Goal: Information Seeking & Learning: Check status

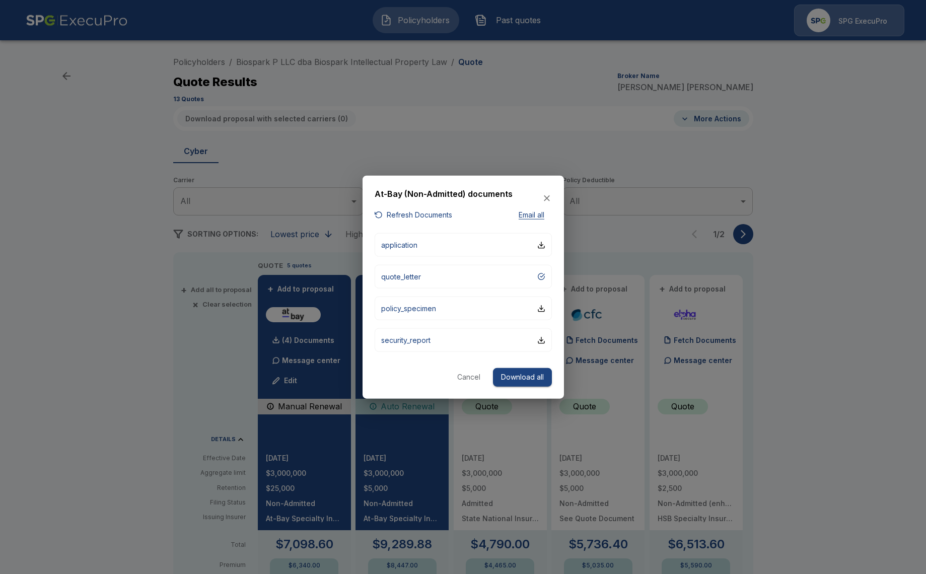
scroll to position [174, 0]
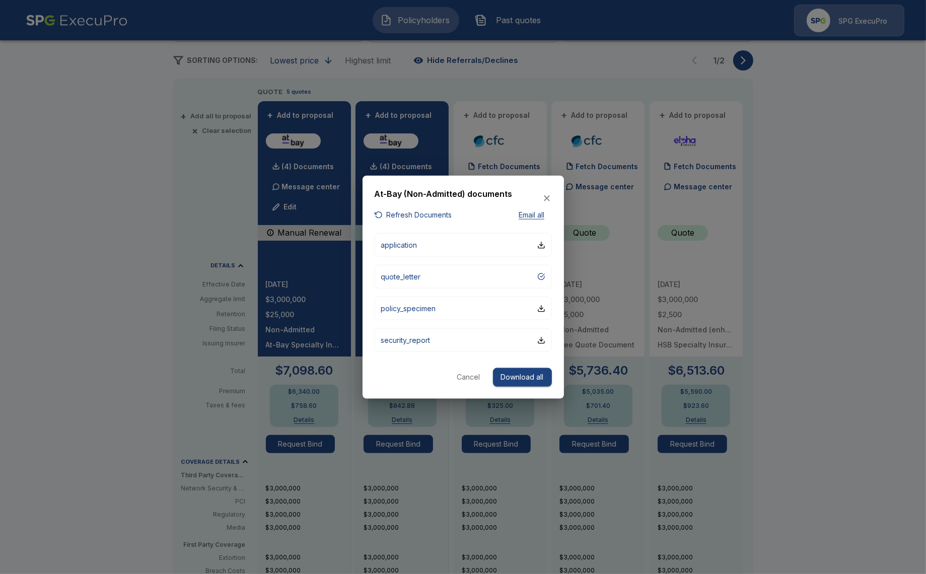
click at [86, 67] on div at bounding box center [463, 287] width 926 height 574
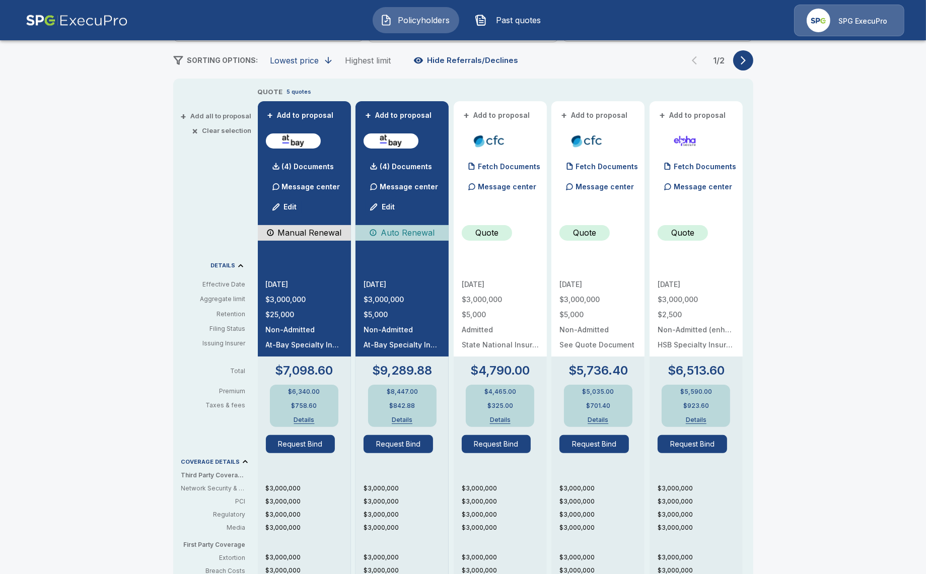
click at [57, 23] on img at bounding box center [77, 21] width 102 height 32
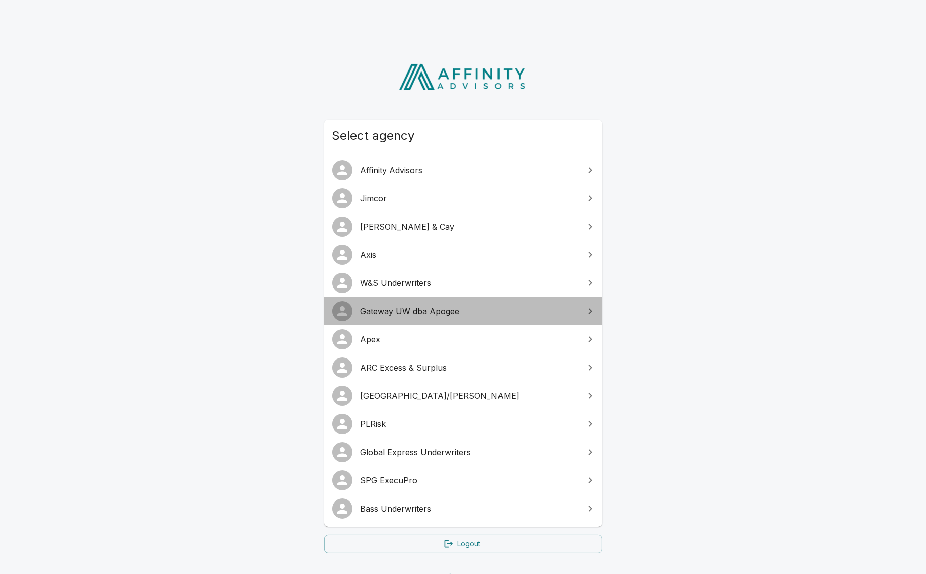
click at [422, 313] on span "Gateway UW dba Apogee" at bounding box center [470, 311] width 218 height 12
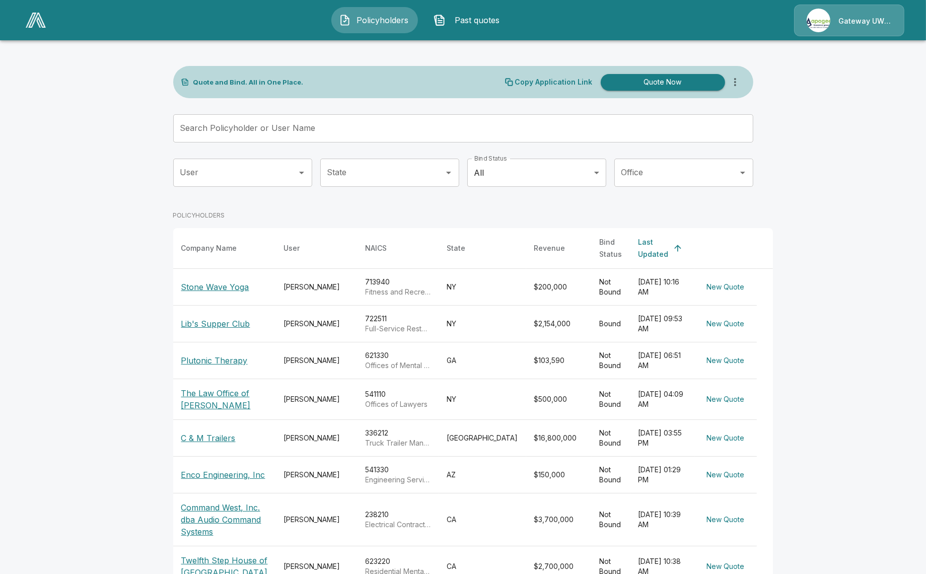
click at [652, 176] on input "Office" at bounding box center [676, 172] width 115 height 19
click at [537, 178] on body "Policyholders Past quotes Gateway UW dba Apogee Quote and Bind. All in One Plac…" at bounding box center [463, 356] width 926 height 713
click at [258, 182] on div at bounding box center [463, 287] width 926 height 574
click at [442, 29] on button "Past quotes" at bounding box center [469, 20] width 87 height 26
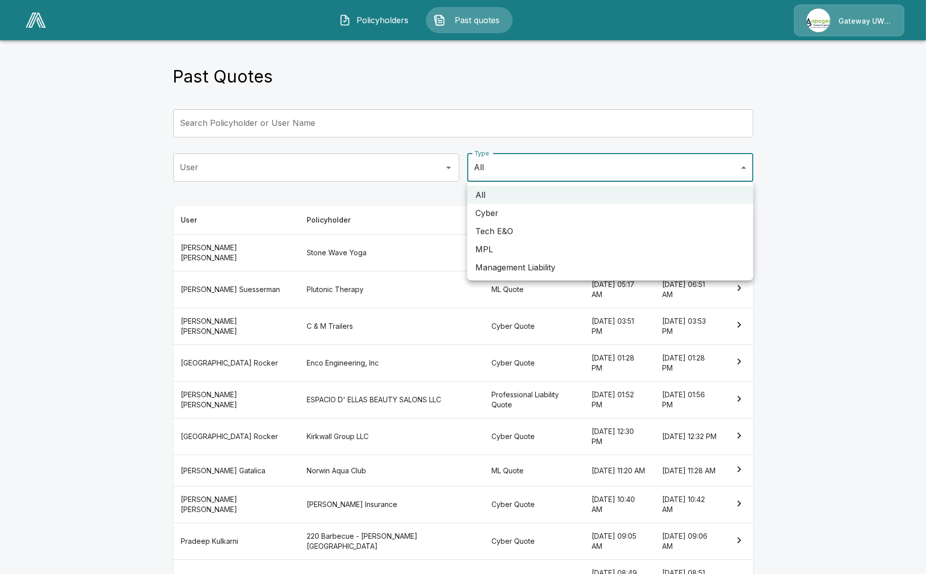
click at [595, 160] on body "Policyholders Past quotes Gateway UW dba Apogee Past Quotes Search Policyholder…" at bounding box center [463, 320] width 926 height 641
click at [601, 268] on li "Management Liability" at bounding box center [610, 267] width 286 height 18
type input "**"
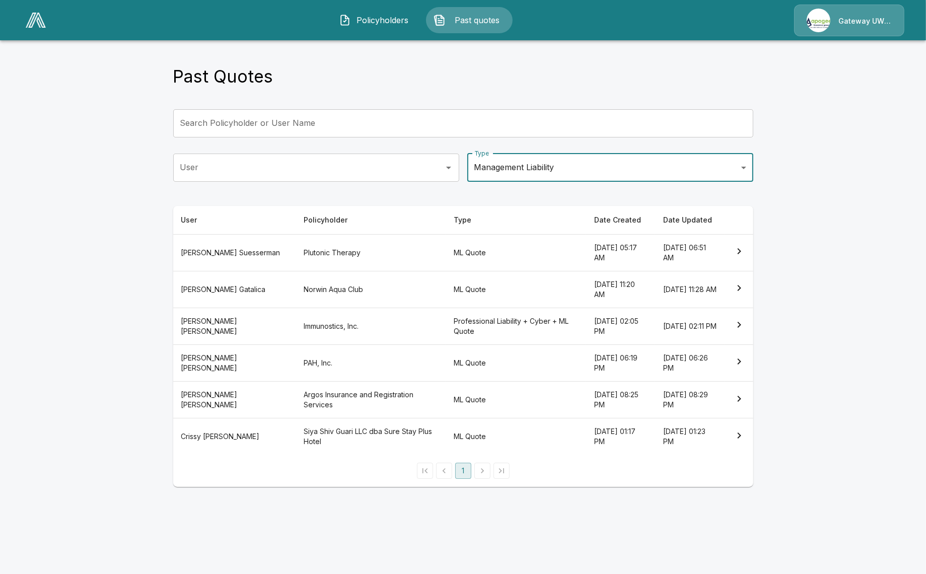
click at [317, 295] on th "Norwin Aqua Club" at bounding box center [371, 289] width 150 height 37
click at [347, 251] on th "Plutonic Therapy" at bounding box center [371, 252] width 150 height 37
click at [30, 19] on img at bounding box center [36, 20] width 20 height 15
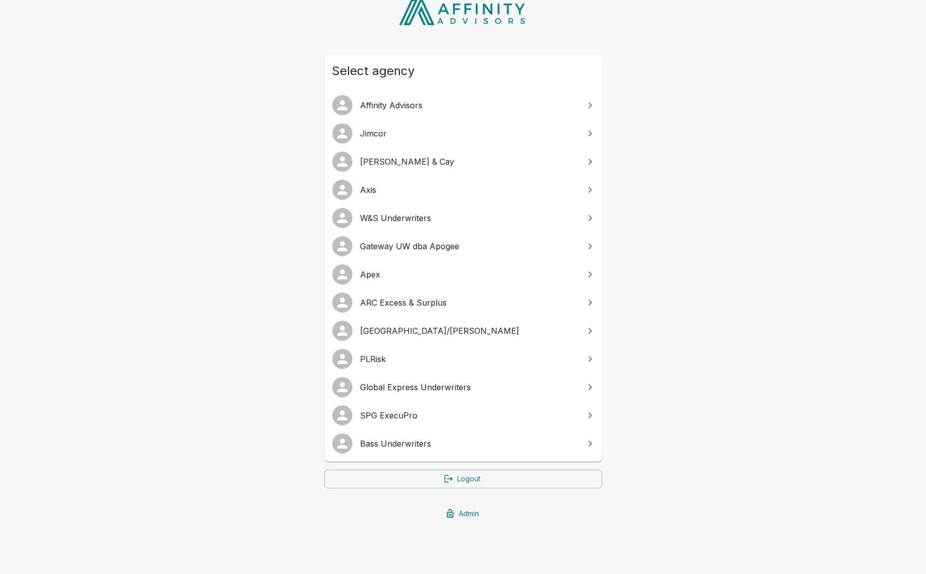
scroll to position [65, 0]
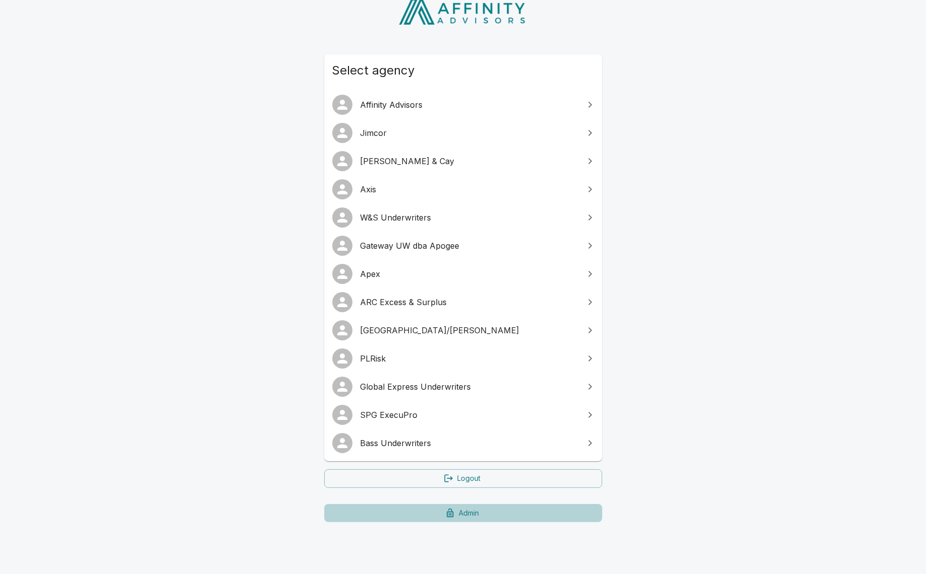
click at [468, 506] on link "Admin" at bounding box center [463, 513] width 278 height 19
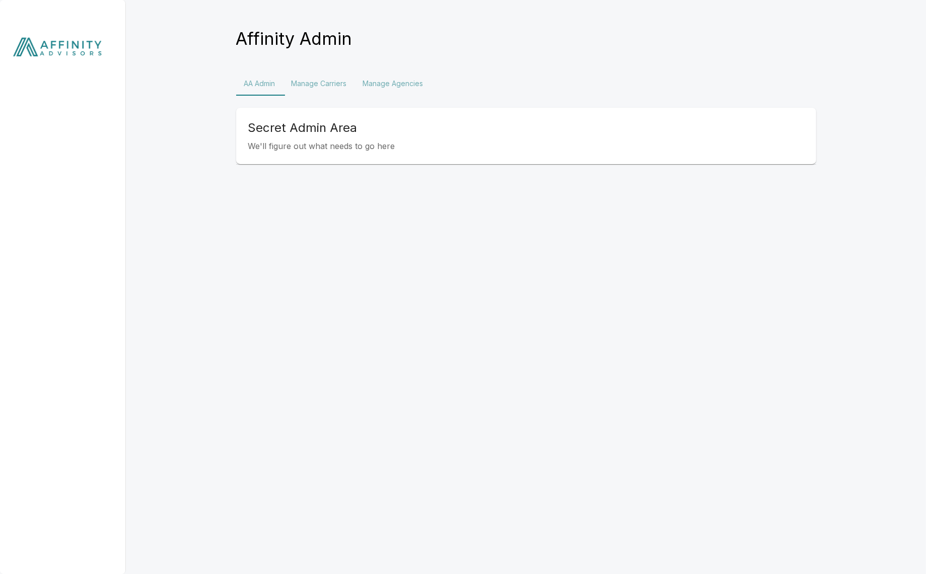
click at [418, 79] on button "Manage Agencies" at bounding box center [393, 84] width 77 height 24
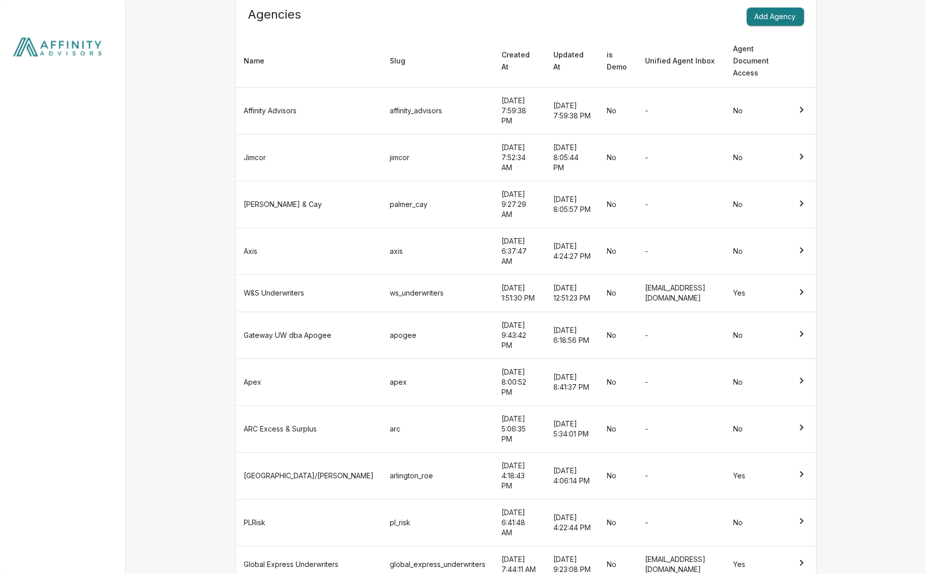
scroll to position [115, 0]
click at [382, 310] on td "apogee" at bounding box center [438, 333] width 112 height 47
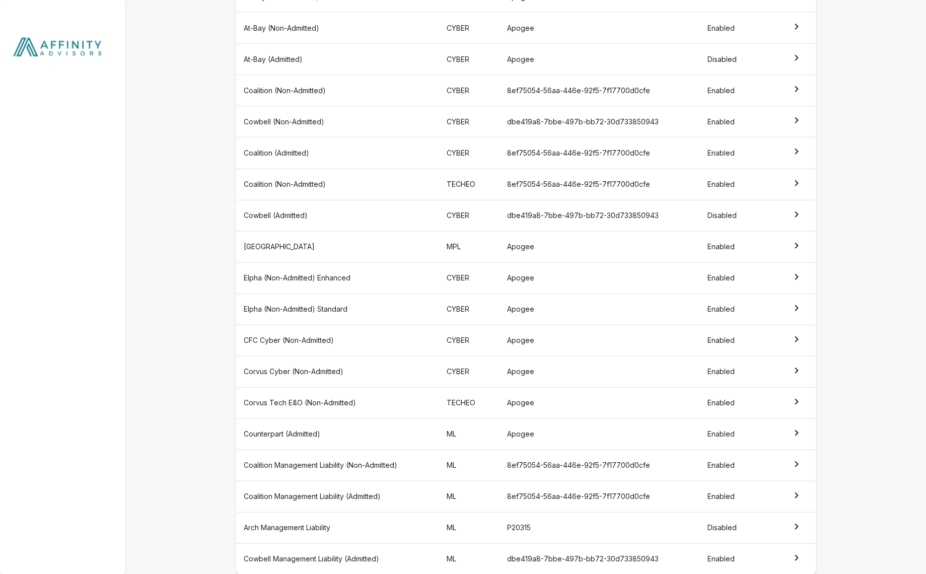
scroll to position [680, 0]
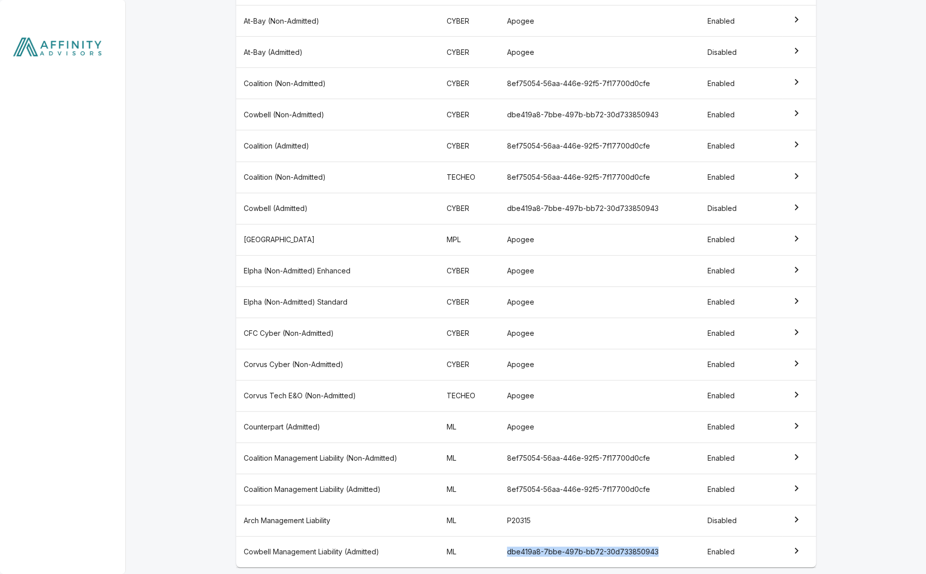
drag, startPoint x: 513, startPoint y: 547, endPoint x: 664, endPoint y: 549, distance: 151.1
click at [664, 549] on td "dbe419a8-7bbe-497b-bb72-30d733850943" at bounding box center [599, 551] width 200 height 31
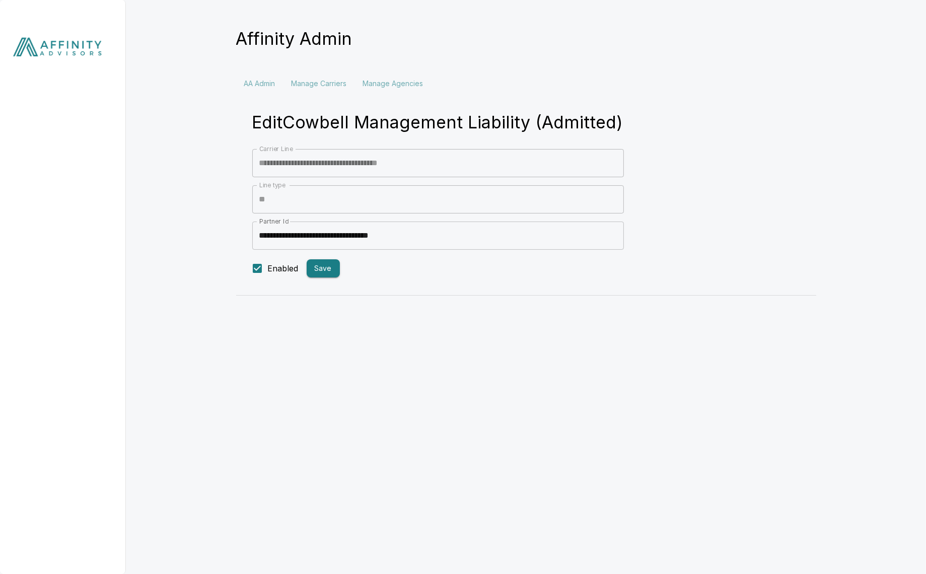
click at [486, 221] on form "**********" at bounding box center [438, 214] width 372 height 130
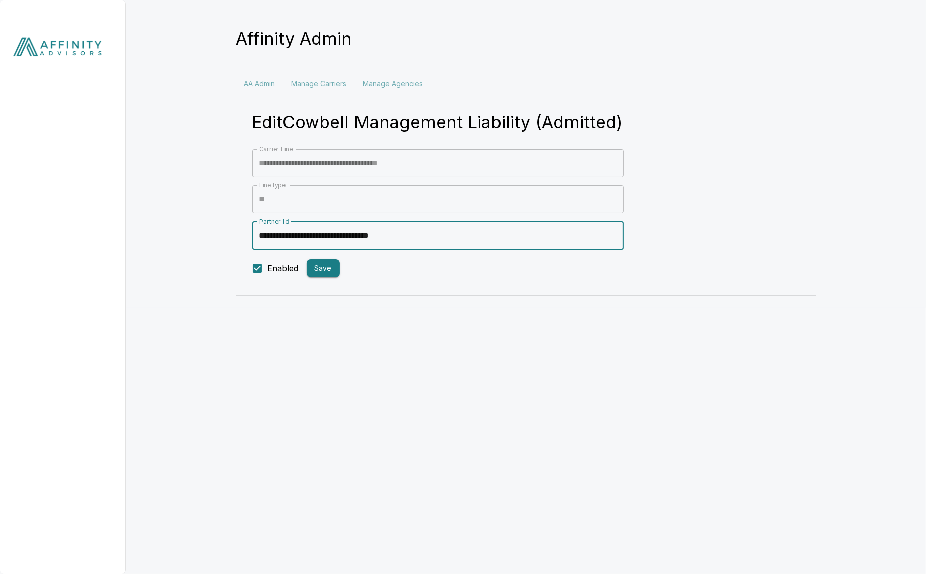
click at [484, 226] on input "**********" at bounding box center [438, 236] width 372 height 28
drag, startPoint x: 331, startPoint y: 407, endPoint x: 309, endPoint y: 359, distance: 53.0
click at [331, 308] on html "**********" at bounding box center [463, 154] width 926 height 308
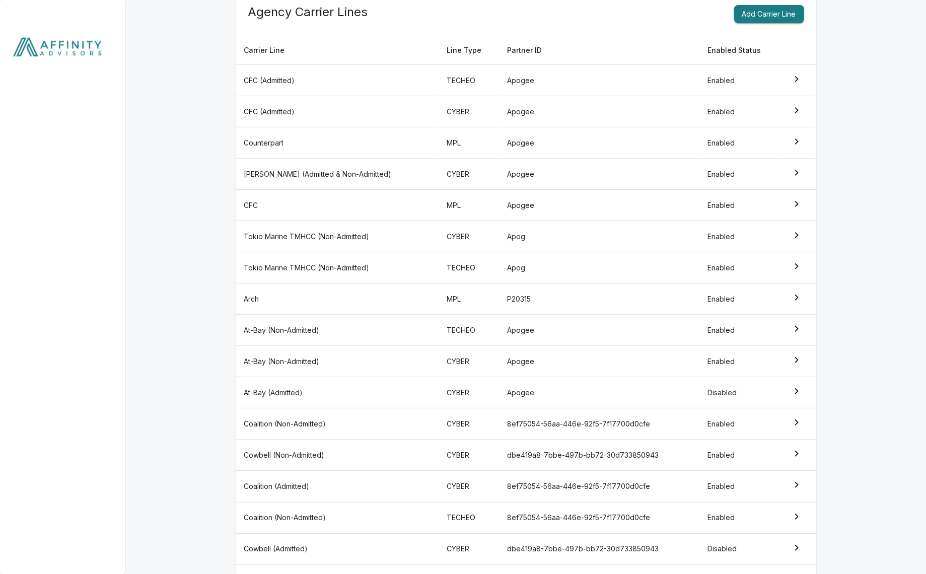
scroll to position [340, 0]
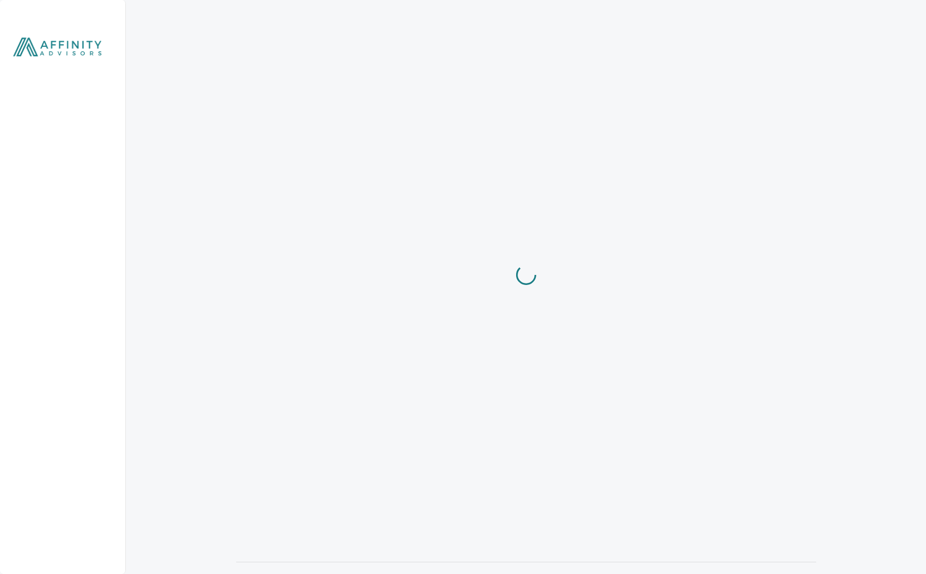
scroll to position [115, 0]
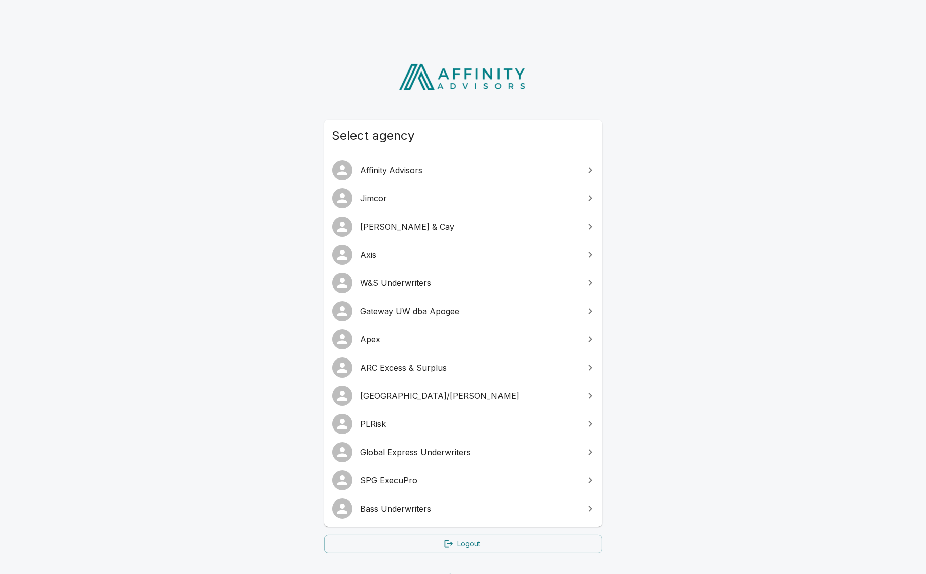
drag, startPoint x: 479, startPoint y: 326, endPoint x: 479, endPoint y: 320, distance: 5.5
click at [479, 326] on link "Apex" at bounding box center [463, 339] width 278 height 28
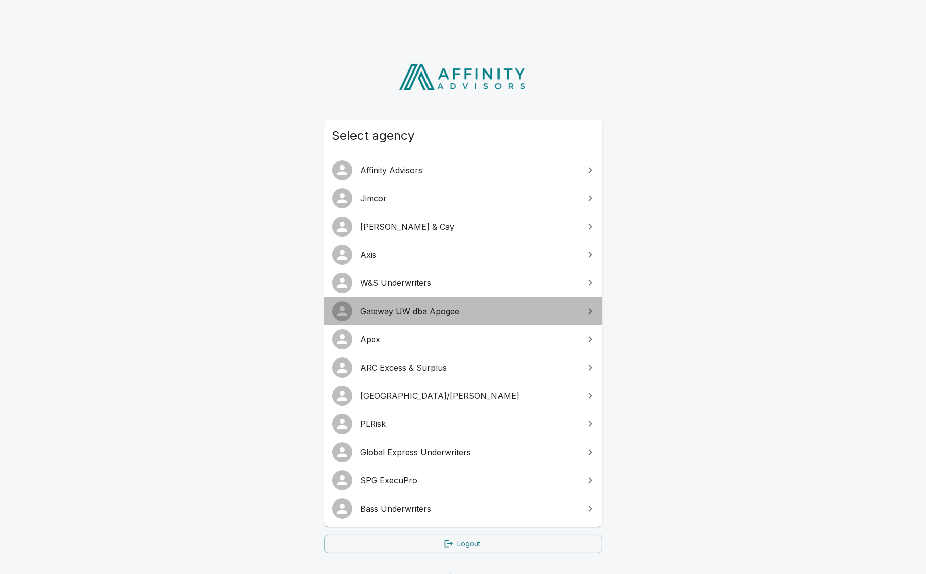
click at [426, 311] on span "Gateway UW dba Apogee" at bounding box center [470, 311] width 218 height 12
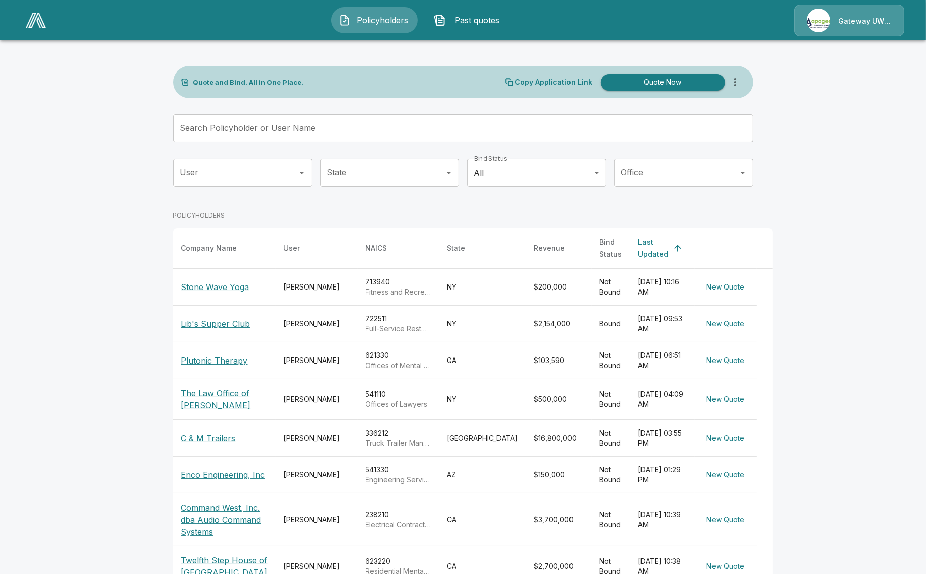
click at [150, 251] on main "Quote and Bind. All in One Place. Copy Application Link Quote Now Search Policy…" at bounding box center [463, 356] width 926 height 713
click at [218, 362] on th "Plutonic Therapy" at bounding box center [224, 360] width 103 height 37
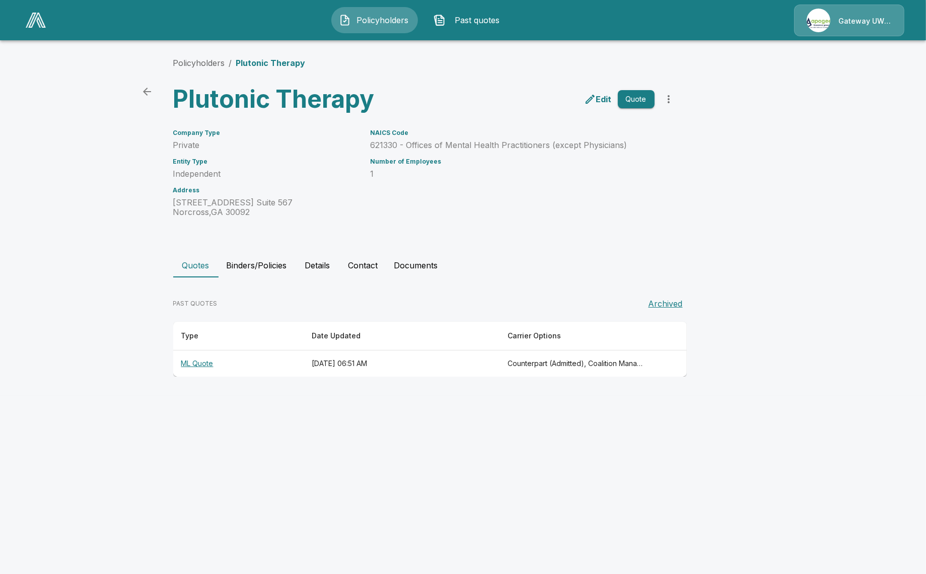
click at [303, 270] on button "Details" at bounding box center [317, 265] width 45 height 24
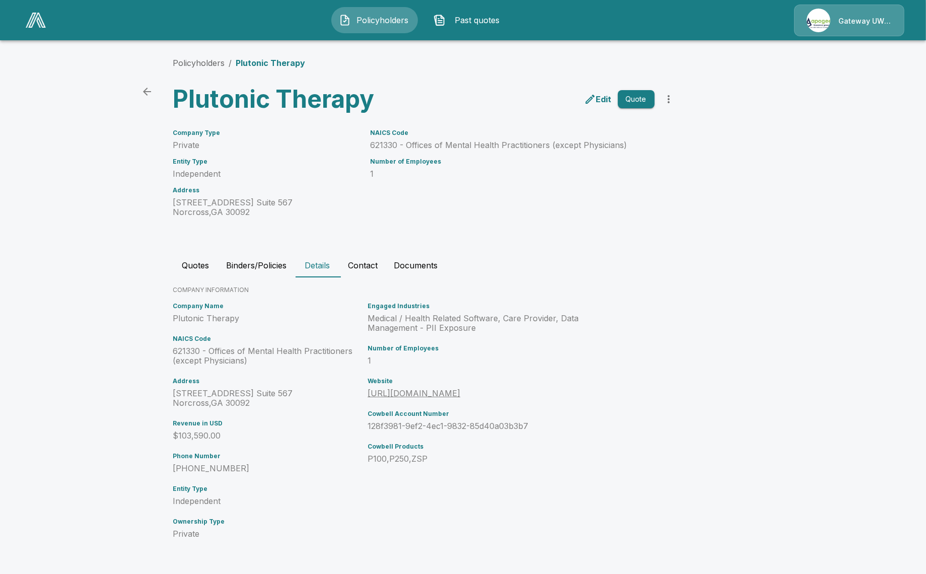
click at [271, 266] on button "Binders/Policies" at bounding box center [257, 265] width 77 height 24
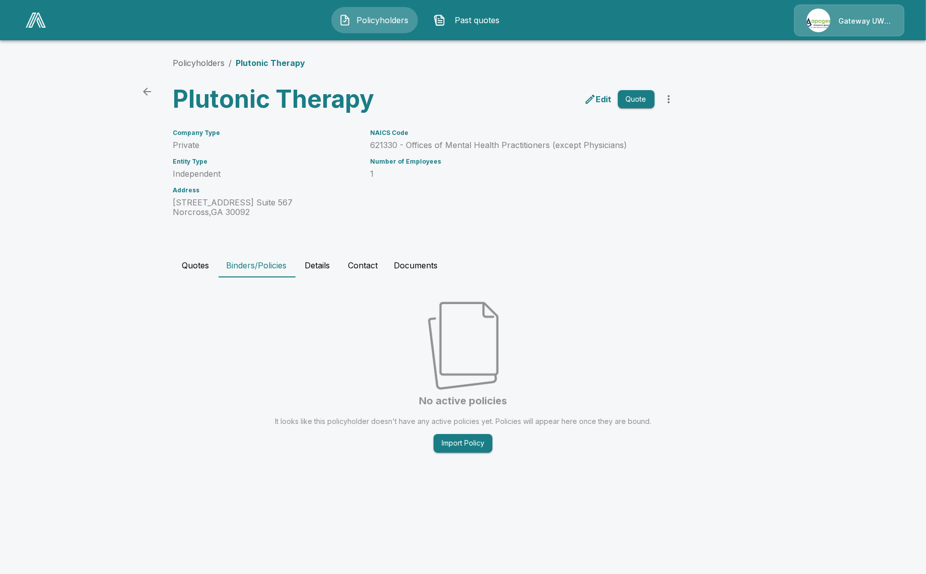
click at [202, 263] on button "Quotes" at bounding box center [195, 265] width 45 height 24
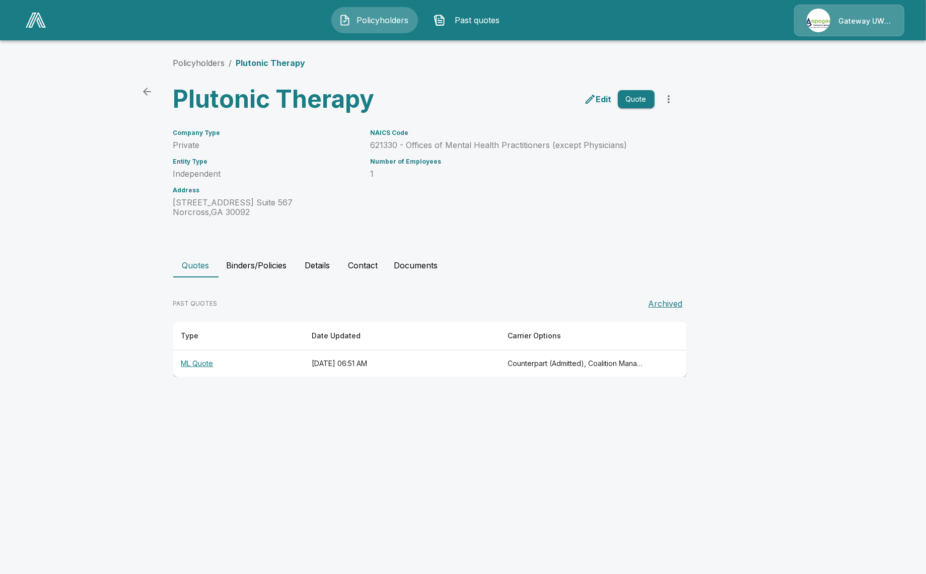
click at [290, 362] on th "ML Quote" at bounding box center [238, 363] width 130 height 27
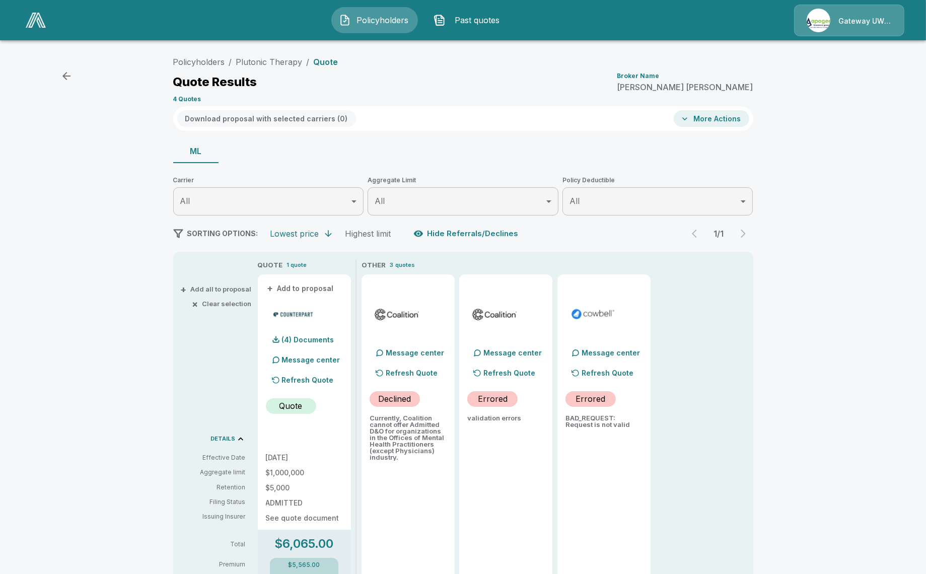
click at [17, 403] on div "Policyholders / Plutonic Therapy / Quote Quote Results Broker Name Corey MacDon…" at bounding box center [463, 425] width 926 height 754
click at [281, 66] on link "Plutonic Therapy" at bounding box center [269, 62] width 66 height 10
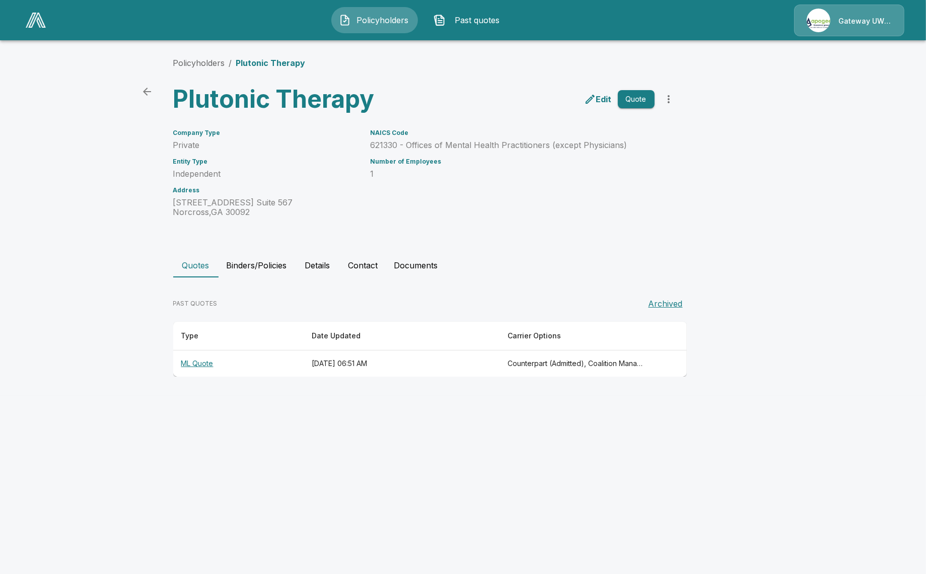
click at [277, 259] on button "Binders/Policies" at bounding box center [257, 265] width 77 height 24
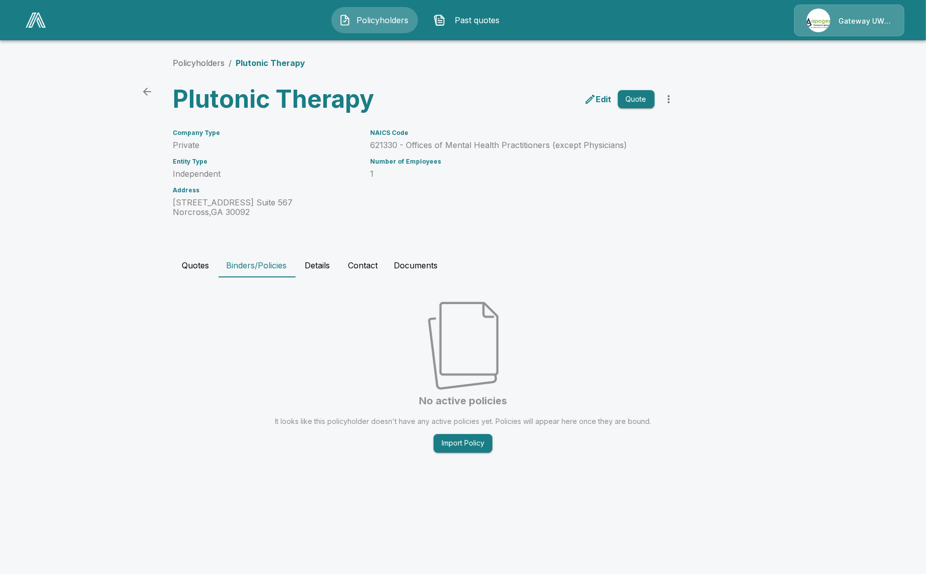
click at [319, 267] on button "Details" at bounding box center [317, 265] width 45 height 24
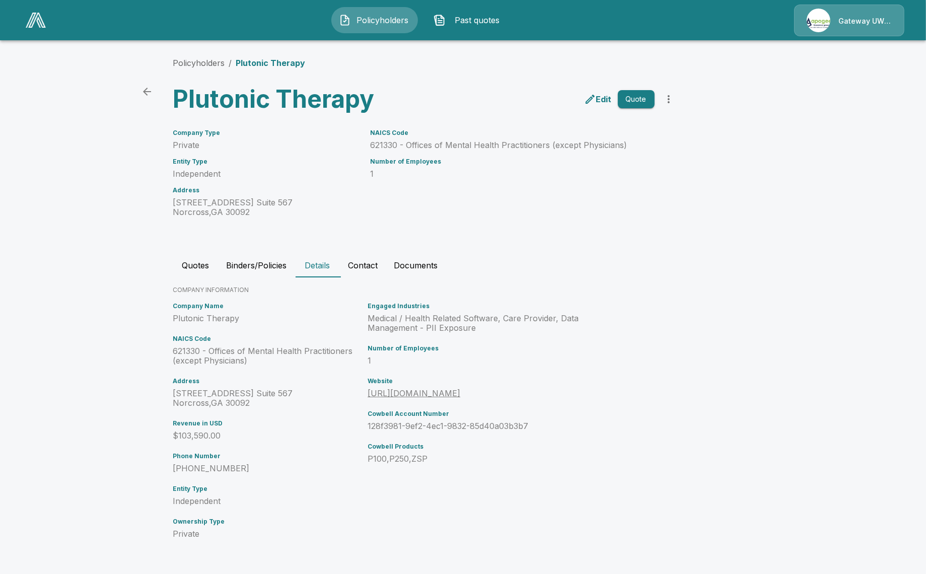
click at [451, 431] on p "128f3981-9ef2-4ec1-9832-85d40a03b3b7" at bounding box center [487, 426] width 239 height 10
click at [450, 431] on p "128f3981-9ef2-4ec1-9832-85d40a03b3b7" at bounding box center [487, 426] width 239 height 10
